Goal: Task Accomplishment & Management: Use online tool/utility

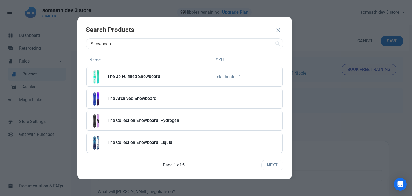
select select "product"
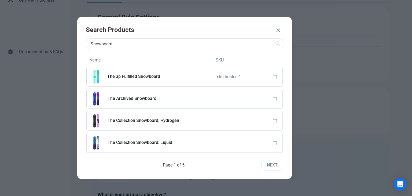
click at [104, 41] on input "Snowboard" at bounding box center [185, 43] width 198 height 11
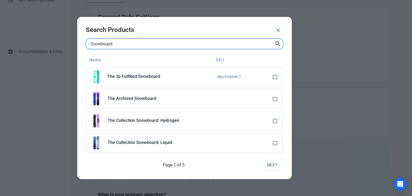
click at [112, 44] on input "Snowboard" at bounding box center [185, 43] width 198 height 11
paste input "Gift C"
type input "Gift Card"
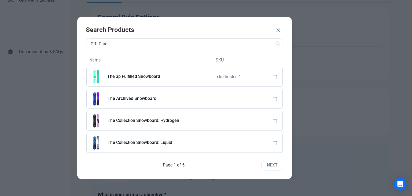
click at [278, 44] on icon at bounding box center [278, 44] width 6 height 10
click at [22, 29] on div at bounding box center [206, 98] width 412 height 196
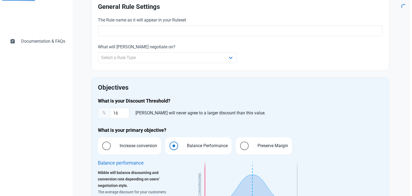
scroll to position [161, 0]
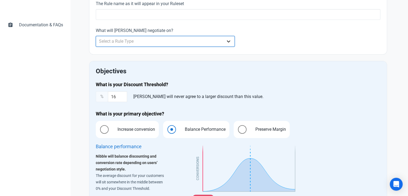
click at [136, 41] on select "Select a Rule Type Whole Store Individual Products Product Categories Cart" at bounding box center [165, 41] width 139 height 11
select select "product"
click at [96, 36] on select "Select a Rule Type Whole Store Individual Products Product Categories Cart" at bounding box center [165, 41] width 139 height 11
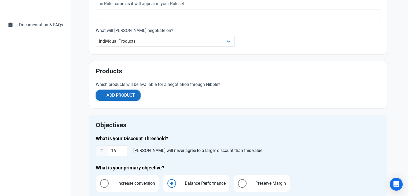
click at [116, 95] on span "Add Product" at bounding box center [121, 95] width 28 height 6
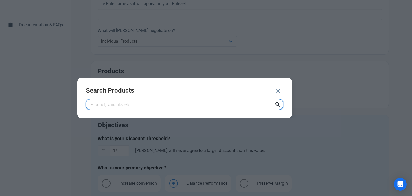
click at [192, 106] on input "text" at bounding box center [185, 104] width 198 height 11
paste input "Gift Card"
type input "Gift Card"
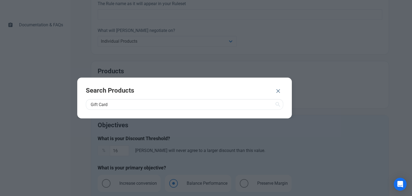
click at [277, 104] on icon at bounding box center [278, 105] width 6 height 10
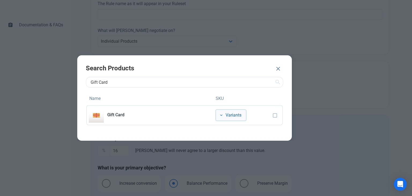
click at [223, 115] on icon "button" at bounding box center [221, 115] width 4 height 7
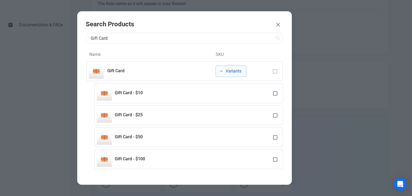
click at [220, 70] on icon "button" at bounding box center [221, 71] width 4 height 7
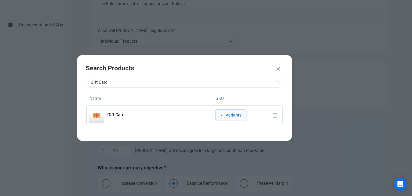
click at [221, 113] on icon "button" at bounding box center [221, 115] width 4 height 7
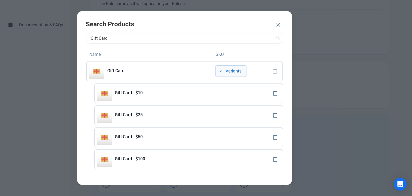
click at [220, 70] on icon "button" at bounding box center [221, 71] width 4 height 7
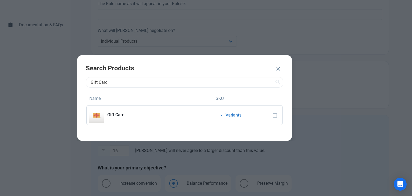
click at [275, 116] on span at bounding box center [275, 115] width 4 height 4
click at [223, 115] on icon "button" at bounding box center [221, 115] width 4 height 7
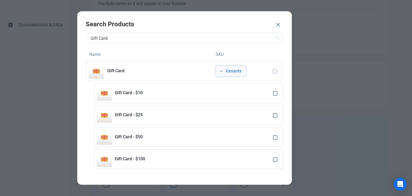
click at [221, 73] on icon "button" at bounding box center [221, 71] width 4 height 7
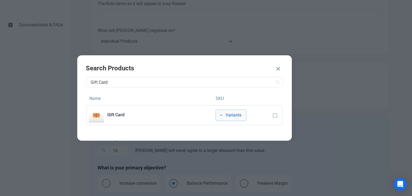
click at [222, 118] on icon "button" at bounding box center [221, 115] width 4 height 7
